Goal: Ask a question

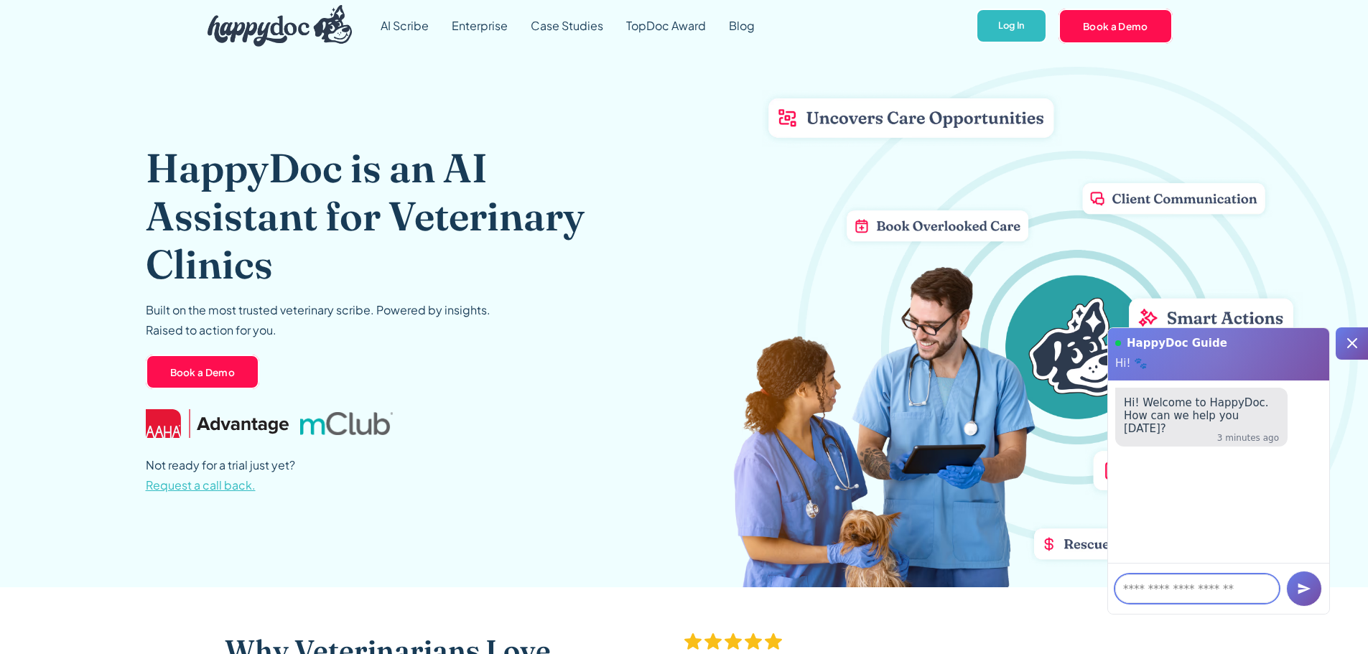
type textarea "*"
